Goal: Transaction & Acquisition: Purchase product/service

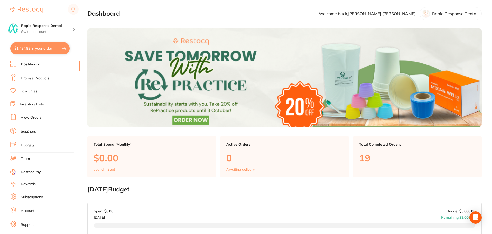
click at [37, 77] on link "Browse Products" at bounding box center [35, 78] width 29 height 5
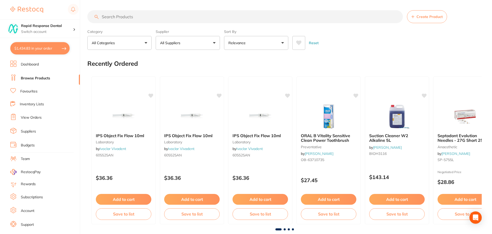
click at [117, 18] on input "search" at bounding box center [245, 16] width 316 height 13
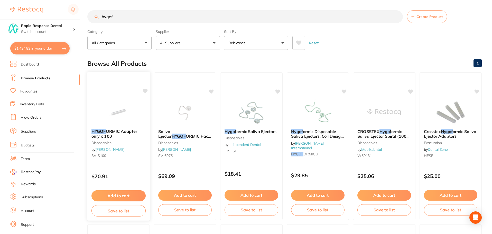
type input "hygof"
click at [144, 91] on icon at bounding box center [145, 91] width 5 height 4
click at [279, 90] on icon at bounding box center [278, 91] width 5 height 4
click at [146, 91] on icon at bounding box center [145, 91] width 5 height 4
click at [209, 91] on icon at bounding box center [211, 91] width 5 height 4
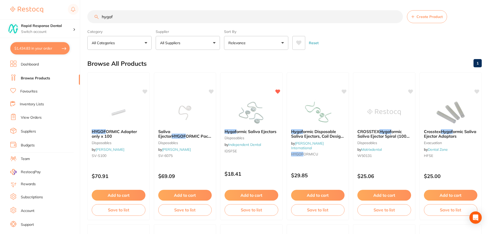
click at [260, 196] on button "Add to cart" at bounding box center [252, 195] width 54 height 11
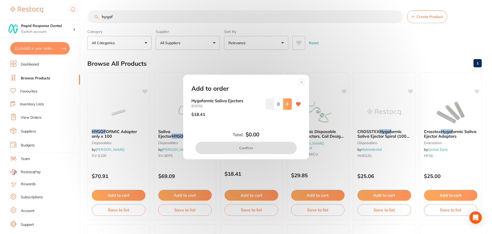
click at [287, 105] on icon at bounding box center [287, 104] width 4 height 4
type input "1"
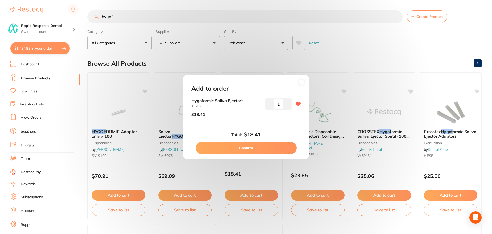
click at [301, 82] on icon at bounding box center [301, 82] width 2 height 2
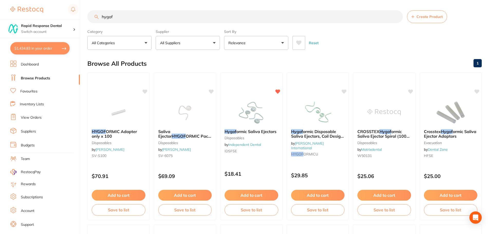
drag, startPoint x: 250, startPoint y: 111, endPoint x: 243, endPoint y: 119, distance: 10.5
click at [250, 111] on img at bounding box center [251, 112] width 33 height 26
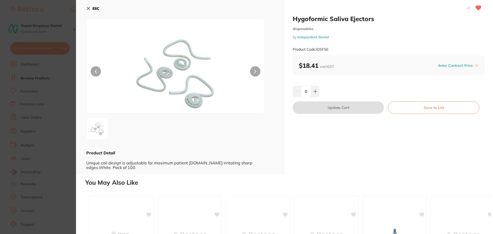
click at [89, 8] on icon at bounding box center [88, 8] width 4 height 4
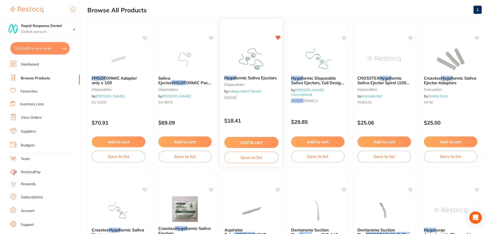
click at [253, 62] on img at bounding box center [252, 58] width 34 height 26
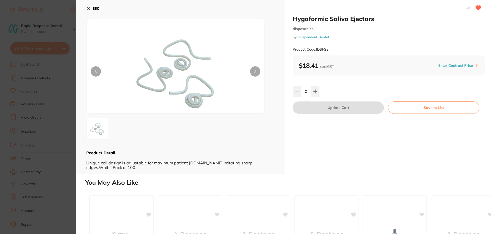
click at [256, 71] on icon at bounding box center [256, 71] width 2 height 3
click at [89, 9] on icon at bounding box center [88, 8] width 3 height 3
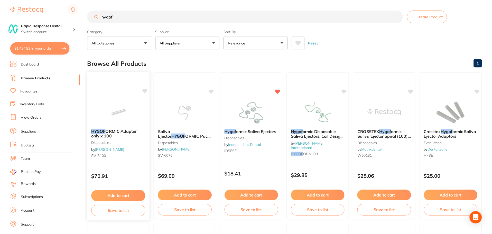
scroll to position [53, 0]
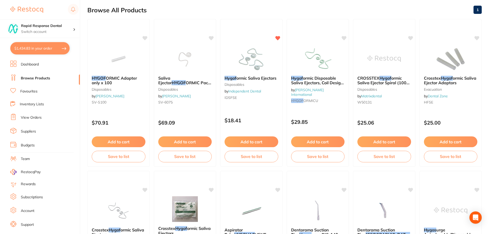
click at [244, 79] on span "ormic Saliva Ejectors" at bounding box center [256, 78] width 40 height 5
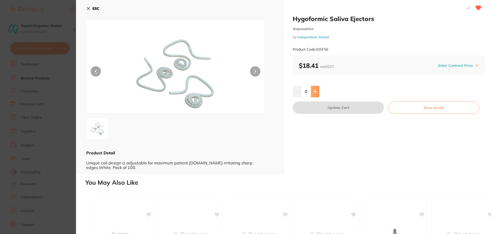
click at [315, 93] on icon at bounding box center [315, 91] width 3 height 3
type input "2"
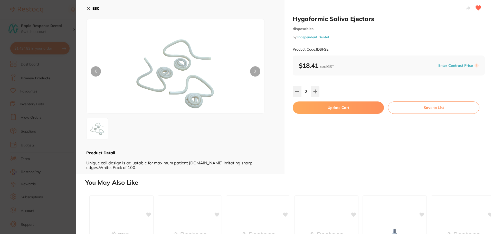
click at [346, 107] on button "Update Cart" at bounding box center [338, 108] width 91 height 12
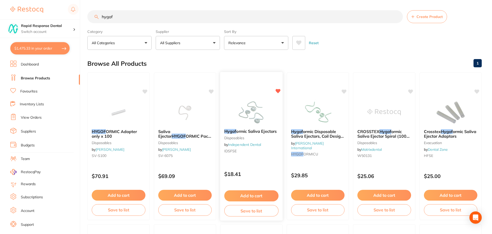
click at [249, 131] on span "ormic Saliva Ejectors" at bounding box center [256, 131] width 41 height 5
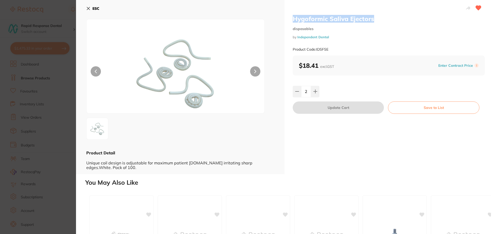
drag, startPoint x: 372, startPoint y: 18, endPoint x: 285, endPoint y: 17, distance: 87.4
click at [285, 17] on div "Hygoformic Saliva Ejectors disposables by Independent Dental Product Code: IDSF…" at bounding box center [389, 87] width 209 height 174
copy h2 "Hygoformic Saliva Ejectors"
click at [88, 8] on icon at bounding box center [88, 8] width 4 height 4
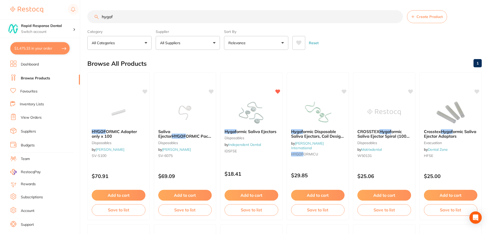
drag, startPoint x: 114, startPoint y: 17, endPoint x: 83, endPoint y: 13, distance: 30.8
click at [83, 13] on div "$1,475.33 Rapid Response Dental Switch account Rapid Response Dental $1,475.33 …" at bounding box center [246, 117] width 492 height 234
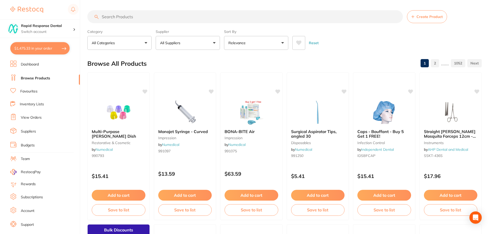
paste input "Hygoformic Saliva Ejectors"
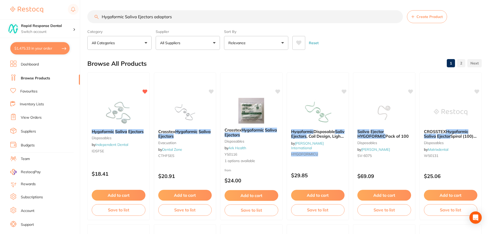
type input "Hygoformic Saliva Ejectors adaptors"
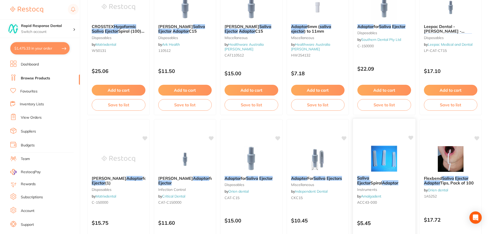
scroll to position [283, 0]
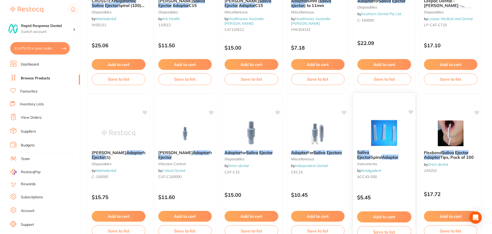
click at [369, 154] on em "Saliva" at bounding box center [363, 152] width 12 height 5
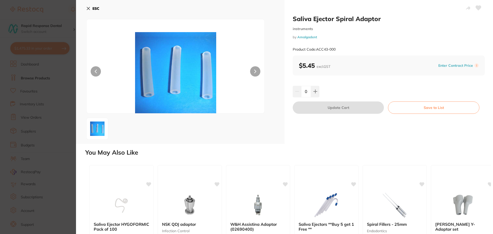
click at [251, 74] on button at bounding box center [255, 71] width 10 height 10
click at [254, 72] on icon at bounding box center [255, 72] width 2 height 4
click at [88, 11] on button "ESC" at bounding box center [92, 8] width 13 height 9
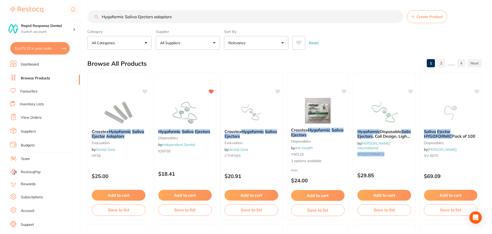
click at [170, 42] on p "All Suppliers" at bounding box center [171, 42] width 22 height 5
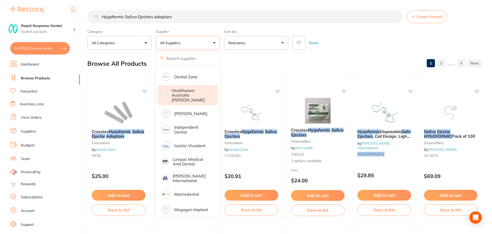
scroll to position [129, 0]
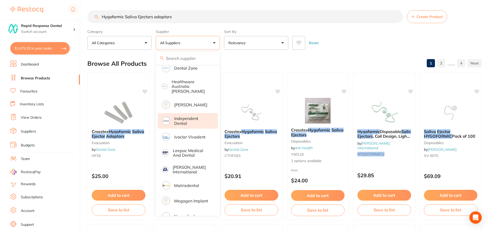
click at [180, 119] on p "Independent Dental" at bounding box center [192, 121] width 36 height 10
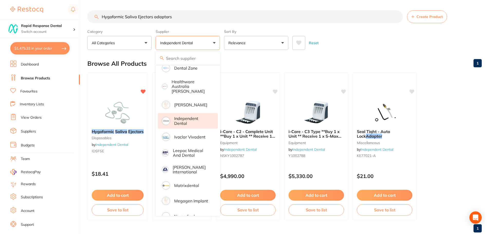
click at [143, 43] on button "All Categories" at bounding box center [119, 43] width 64 height 14
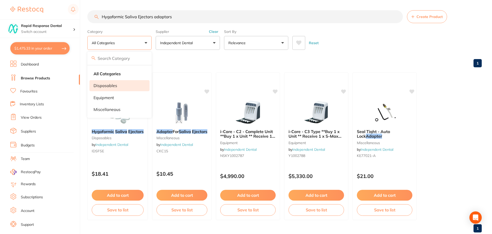
click at [108, 84] on p "disposables" at bounding box center [106, 85] width 24 height 5
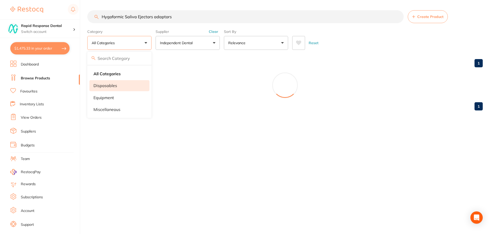
scroll to position [44, 0]
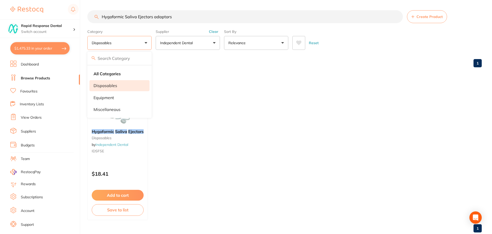
click at [243, 44] on p "Relevance" at bounding box center [237, 42] width 19 height 5
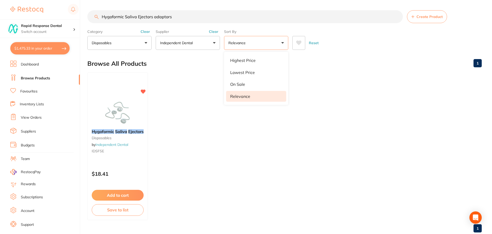
click at [192, 93] on ul "Hygoformic Saliva Ejectors disposables by Independent Dental IDSFSE $18.41 Add …" at bounding box center [284, 146] width 395 height 148
click at [42, 47] on button "$1,475.33 in your order" at bounding box center [39, 48] width 59 height 12
checkbox input "true"
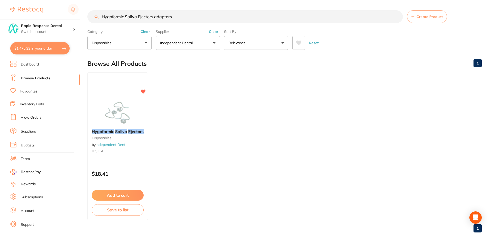
checkbox input "true"
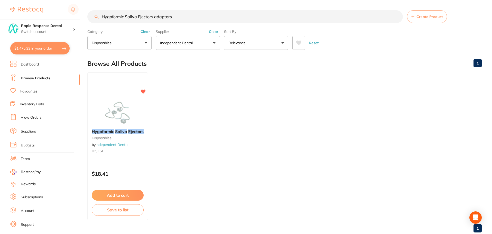
checkbox input "true"
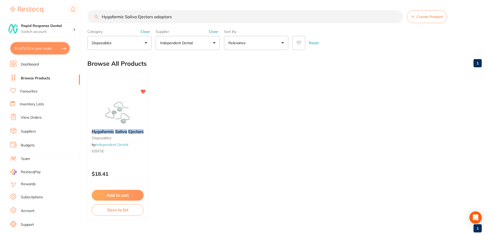
checkbox input "true"
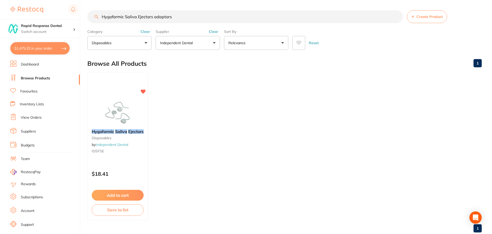
checkbox input "true"
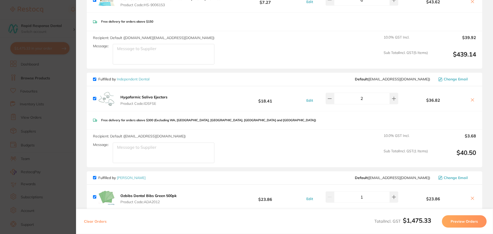
scroll to position [180, 0]
click at [392, 99] on icon at bounding box center [394, 98] width 4 height 4
click at [393, 100] on icon at bounding box center [394, 97] width 3 height 3
type input "5"
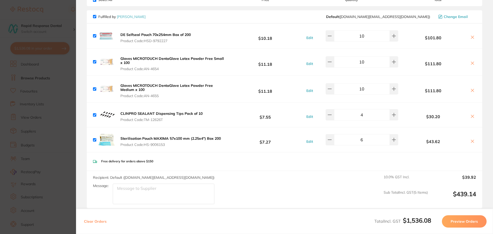
scroll to position [0, 0]
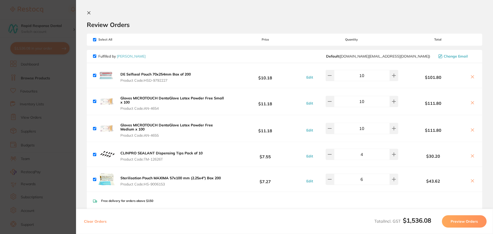
click at [91, 13] on button at bounding box center [90, 13] width 6 height 5
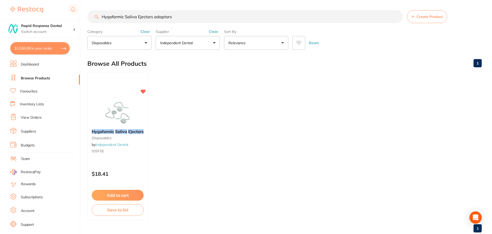
click at [172, 16] on input "Hygoformic Saliva Ejectors adaptors" at bounding box center [245, 16] width 316 height 13
click at [48, 80] on link "Browse Products" at bounding box center [35, 78] width 29 height 5
click at [42, 79] on link "Browse Products" at bounding box center [35, 78] width 29 height 5
click at [176, 19] on input "Hygoformic Saliva Ejectors adaptors" at bounding box center [245, 16] width 316 height 13
click at [38, 78] on link "Browse Products" at bounding box center [35, 78] width 29 height 5
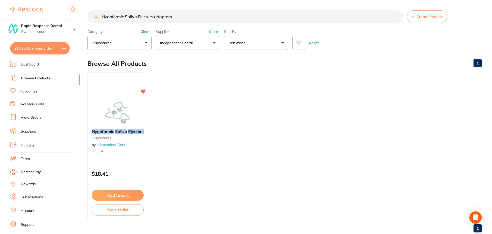
click at [38, 78] on link "Browse Products" at bounding box center [35, 78] width 29 height 5
click at [11, 77] on icon at bounding box center [13, 78] width 6 height 6
click at [14, 77] on icon at bounding box center [13, 78] width 6 height 6
click at [15, 63] on icon at bounding box center [13, 64] width 6 height 6
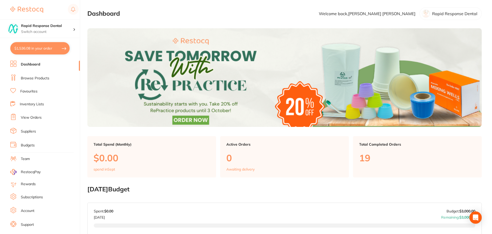
click at [14, 78] on icon at bounding box center [13, 78] width 6 height 6
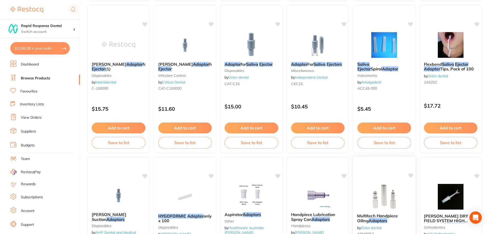
scroll to position [360, 0]
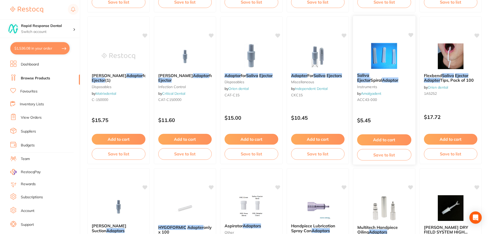
click at [364, 76] on em "Saliva" at bounding box center [363, 75] width 12 height 5
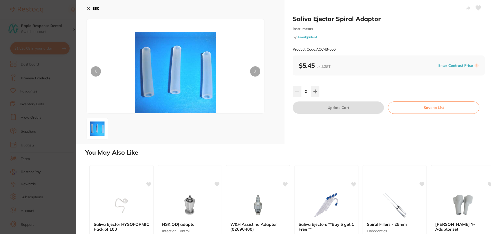
drag, startPoint x: 90, startPoint y: 7, endPoint x: 121, endPoint y: 40, distance: 45.3
click at [90, 7] on icon at bounding box center [88, 8] width 3 height 3
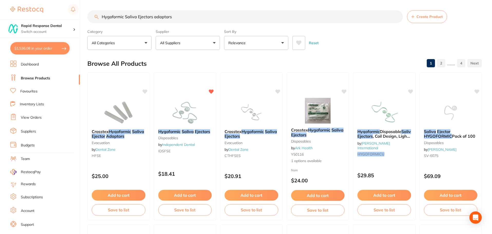
click at [178, 15] on input "Hygoformic Saliva Ejectors adaptors" at bounding box center [245, 16] width 316 height 13
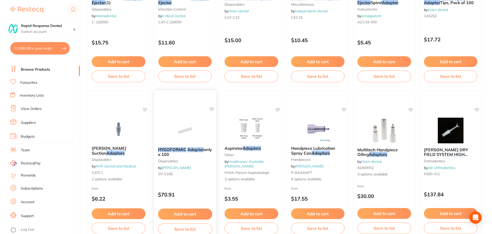
scroll to position [463, 0]
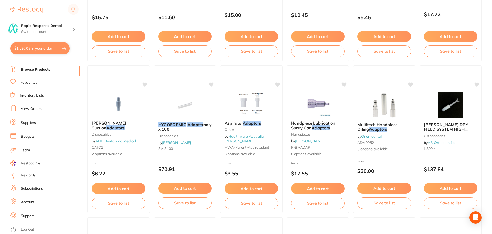
drag, startPoint x: 184, startPoint y: 189, endPoint x: 176, endPoint y: 192, distance: 8.4
click at [184, 189] on button "Add to cart" at bounding box center [185, 188] width 54 height 11
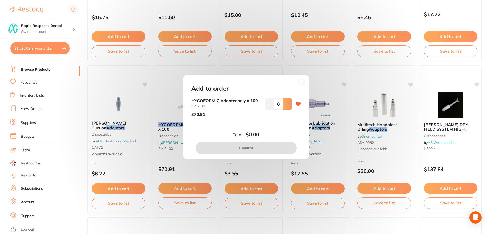
click at [286, 106] on icon at bounding box center [287, 104] width 4 height 4
type input "1"
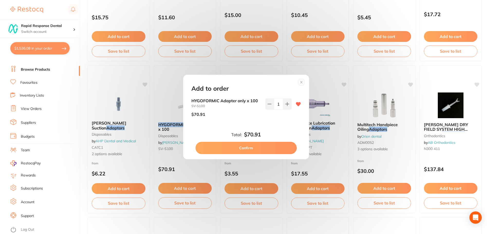
click at [251, 149] on button "Confirm" at bounding box center [246, 148] width 101 height 12
checkbox input "false"
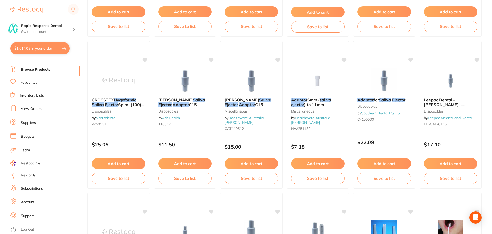
scroll to position [0, 0]
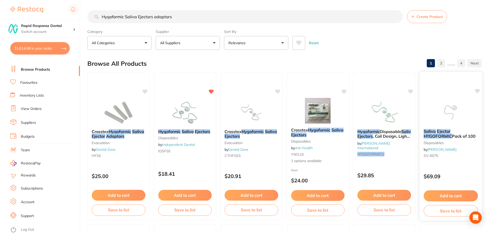
click at [452, 194] on button "Add to cart" at bounding box center [451, 195] width 54 height 11
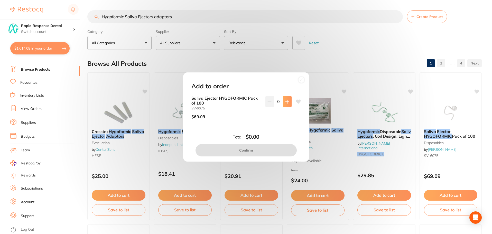
click at [286, 99] on button at bounding box center [287, 101] width 8 height 11
type input "1"
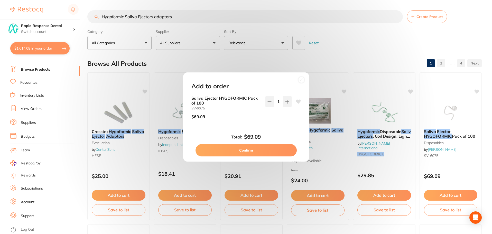
click at [266, 150] on button "Confirm" at bounding box center [246, 150] width 101 height 12
